Goal: Use online tool/utility

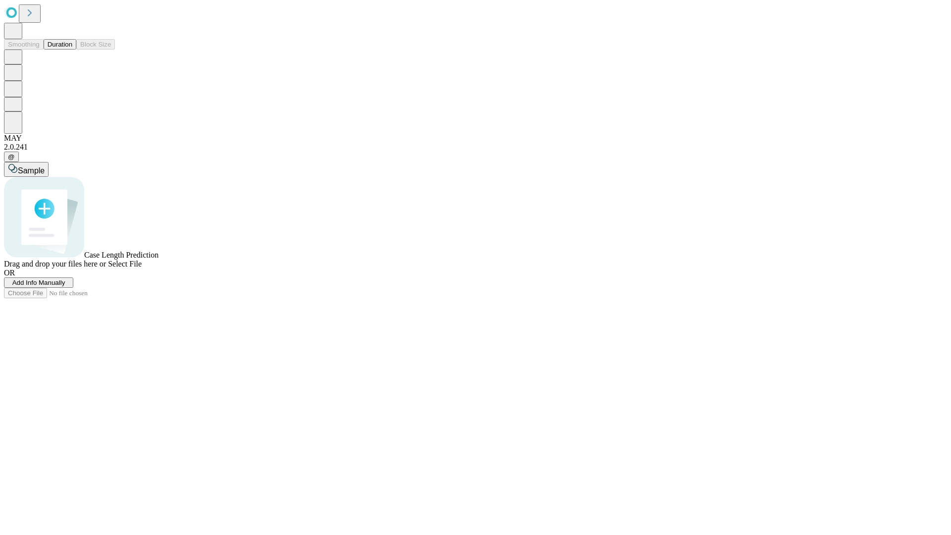
click at [72, 50] on button "Duration" at bounding box center [60, 44] width 33 height 10
click at [45, 166] on span "Sample" at bounding box center [31, 170] width 27 height 8
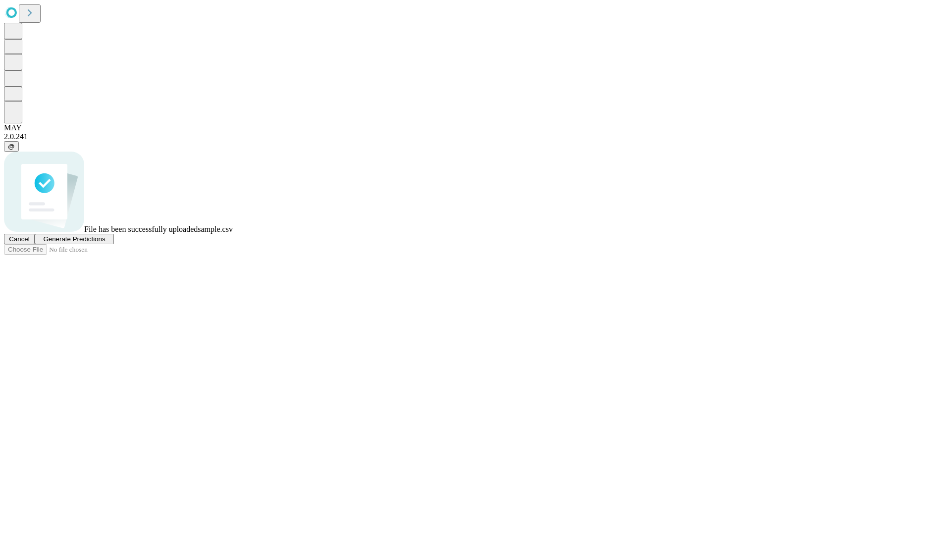
click at [105, 243] on span "Generate Predictions" at bounding box center [74, 238] width 62 height 7
